Goal: Information Seeking & Learning: Learn about a topic

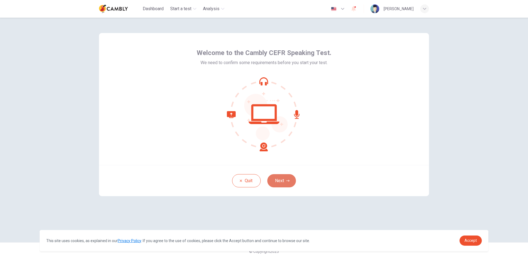
click at [286, 180] on icon "button" at bounding box center [287, 180] width 3 height 3
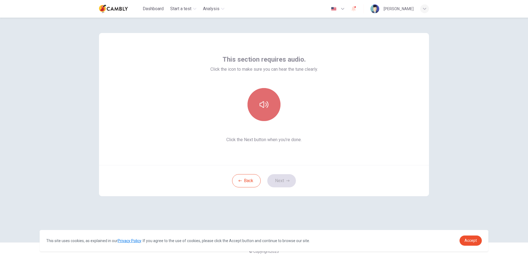
click at [265, 110] on button "button" at bounding box center [263, 104] width 33 height 33
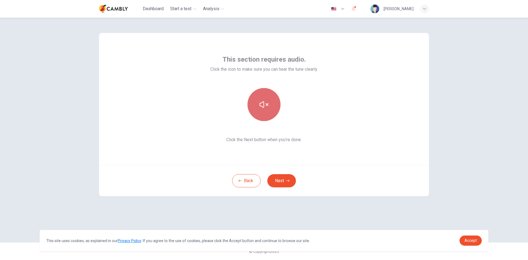
click at [266, 113] on button "button" at bounding box center [263, 104] width 33 height 33
click at [283, 177] on button "Next" at bounding box center [281, 180] width 29 height 13
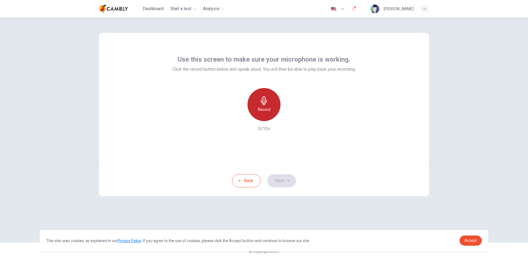
click at [260, 104] on icon "button" at bounding box center [263, 100] width 9 height 9
click at [281, 178] on button "Next" at bounding box center [281, 180] width 29 height 13
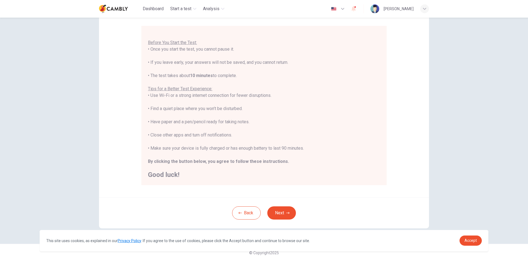
scroll to position [46, 0]
click at [279, 207] on button "Next" at bounding box center [281, 211] width 29 height 13
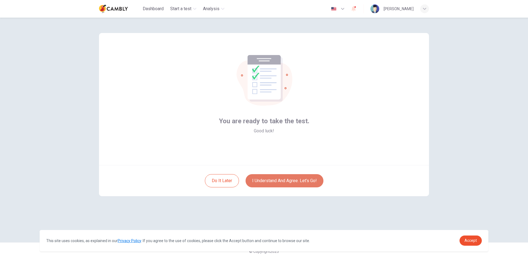
click at [285, 182] on button "I understand and agree. Let’s go!" at bounding box center [284, 180] width 78 height 13
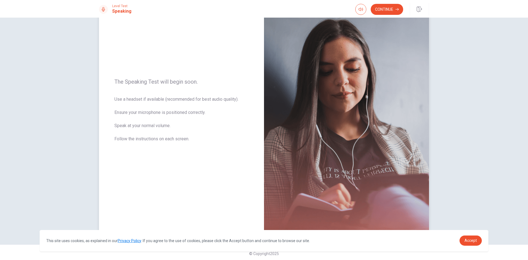
scroll to position [37, 0]
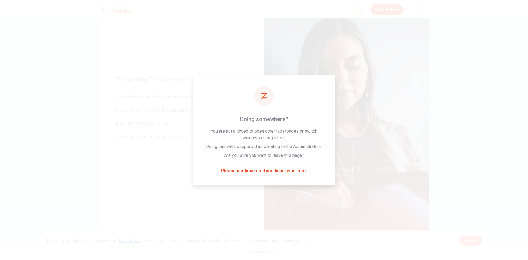
click at [469, 242] on span "Accept" at bounding box center [470, 240] width 12 height 4
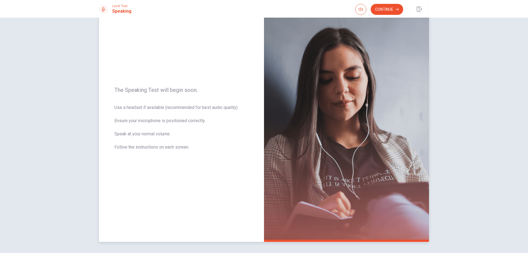
scroll to position [0, 0]
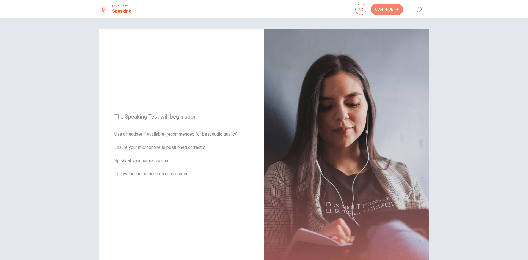
click at [384, 11] on button "Continue" at bounding box center [386, 9] width 32 height 11
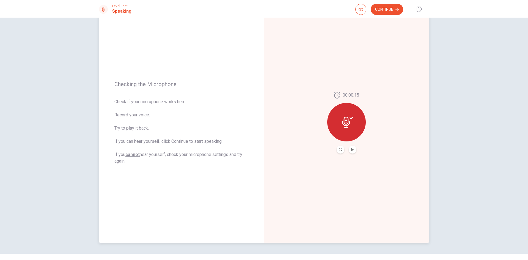
scroll to position [27, 0]
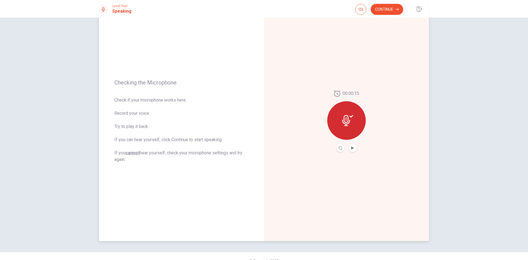
click at [352, 120] on div at bounding box center [346, 120] width 38 height 38
click at [351, 147] on icon "Play Audio" at bounding box center [352, 147] width 3 height 3
click at [350, 145] on button "Pause Audio" at bounding box center [352, 148] width 8 height 8
click at [395, 7] on button "Continue" at bounding box center [386, 9] width 32 height 11
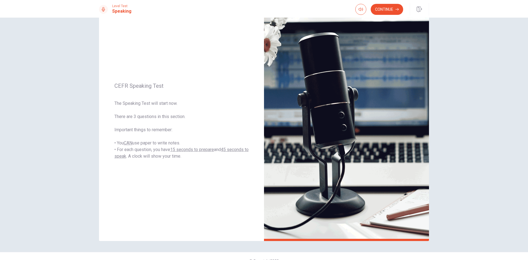
click at [385, 12] on button "Continue" at bounding box center [386, 9] width 32 height 11
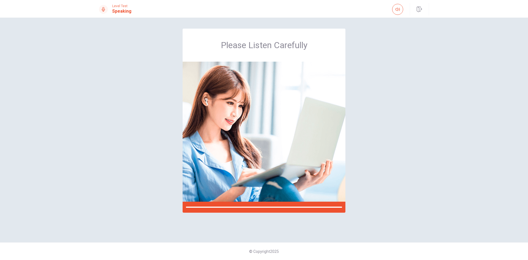
scroll to position [0, 0]
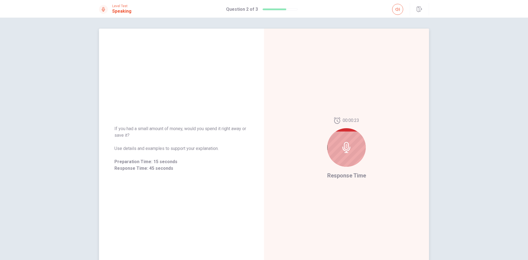
drag, startPoint x: 351, startPoint y: 148, endPoint x: 348, endPoint y: 148, distance: 3.0
click at [349, 148] on div at bounding box center [346, 147] width 38 height 38
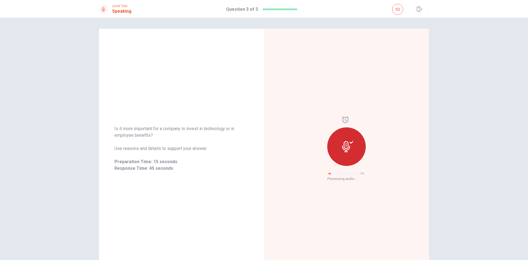
click at [440, 207] on div "Is it more important for a company to invest in technology or in employee benef…" at bounding box center [264, 139] width 528 height 242
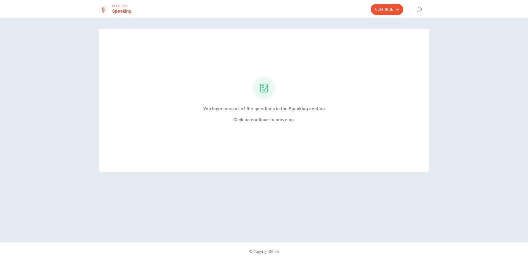
click at [390, 12] on button "Continue" at bounding box center [386, 9] width 32 height 11
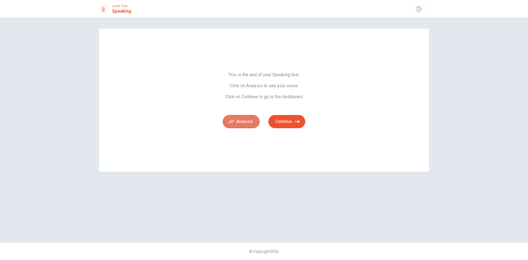
click at [248, 117] on button "Analysis" at bounding box center [241, 121] width 37 height 13
